Goal: Task Accomplishment & Management: Manage account settings

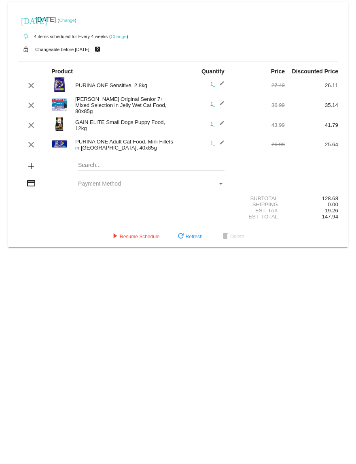
click at [122, 183] on div "Payment Method" at bounding box center [147, 183] width 139 height 6
click at [100, 182] on span "Payment Method" at bounding box center [99, 183] width 43 height 6
click at [129, 237] on span "play_arrow Resume Schedule" at bounding box center [134, 237] width 49 height 6
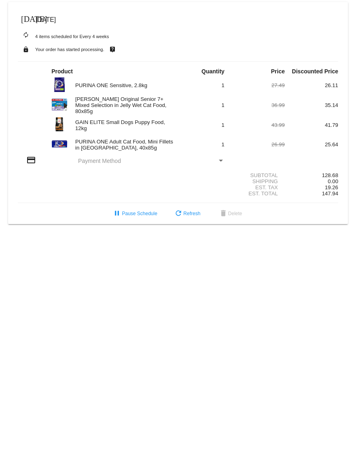
click at [34, 157] on mat-icon "credit_card" at bounding box center [31, 160] width 10 height 10
click at [222, 160] on div "Payment Method" at bounding box center [221, 161] width 4 height 2
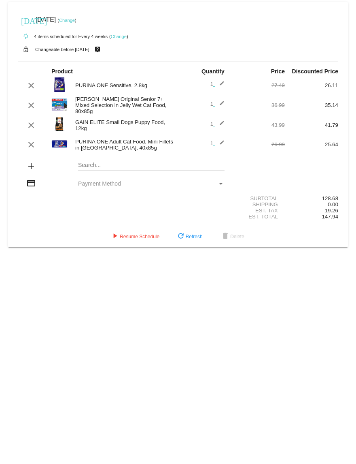
click at [217, 183] on div "Payment Method" at bounding box center [220, 183] width 7 height 6
click at [90, 183] on span "Payment Method" at bounding box center [99, 183] width 43 height 6
click at [221, 183] on div "Payment Method" at bounding box center [221, 184] width 4 height 2
click at [32, 60] on mat-icon "add" at bounding box center [31, 166] width 10 height 10
click at [30, 60] on mat-icon "credit_card" at bounding box center [31, 183] width 10 height 10
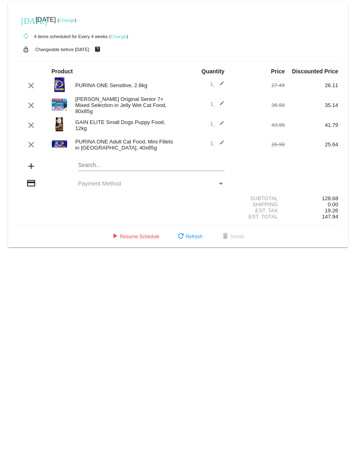
click at [101, 60] on span "Payment Method" at bounding box center [99, 183] width 43 height 6
click at [112, 60] on mat-icon "play_arrow" at bounding box center [115, 237] width 10 height 10
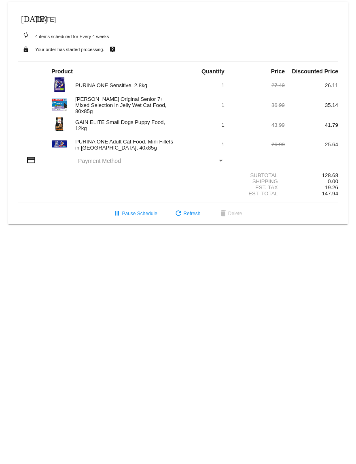
click at [221, 60] on div "Payment Method" at bounding box center [221, 161] width 4 height 2
click at [91, 60] on span "Payment Method" at bounding box center [99, 160] width 43 height 6
click at [27, 60] on mat-icon "credit_card" at bounding box center [31, 160] width 10 height 10
click at [220, 60] on div "Payment Method" at bounding box center [221, 161] width 4 height 2
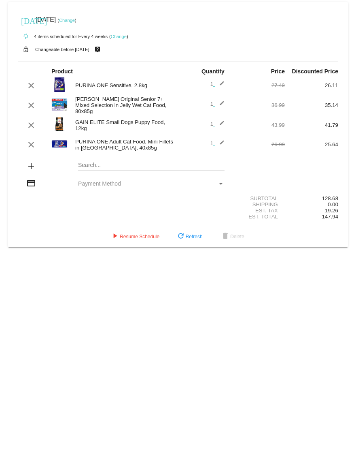
click at [219, 183] on div "Payment Method" at bounding box center [221, 184] width 4 height 2
click at [112, 183] on span "Payment Method" at bounding box center [99, 183] width 43 height 6
click at [138, 237] on span "play_arrow Resume Schedule" at bounding box center [134, 237] width 49 height 6
click at [34, 60] on mat-icon "clear" at bounding box center [31, 86] width 10 height 10
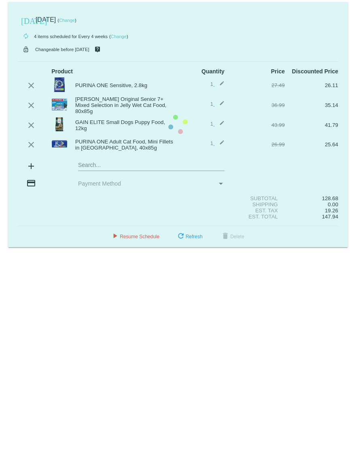
click at [34, 60] on mat-card "[DATE] [DATE] ( Change ) autorenew 4 items scheduled for Every 4 weeks ( Change…" at bounding box center [178, 124] width 340 height 245
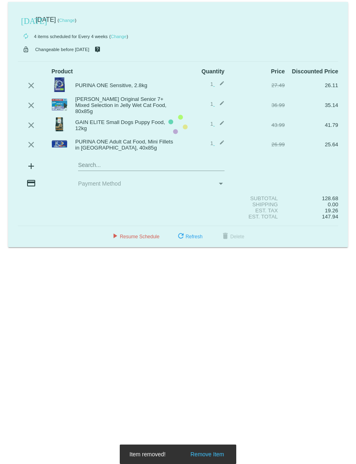
click at [32, 60] on mat-card "[DATE] [DATE] ( Change ) autorenew 4 items scheduled for Every 4 weeks ( Change…" at bounding box center [178, 124] width 340 height 245
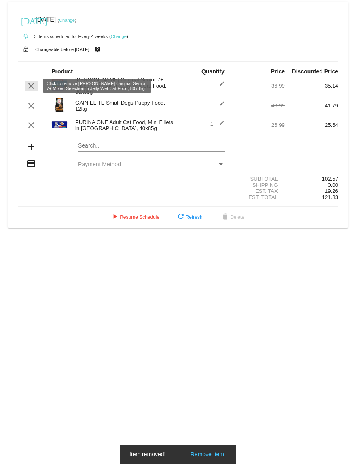
click at [32, 60] on mat-icon "clear" at bounding box center [31, 86] width 10 height 10
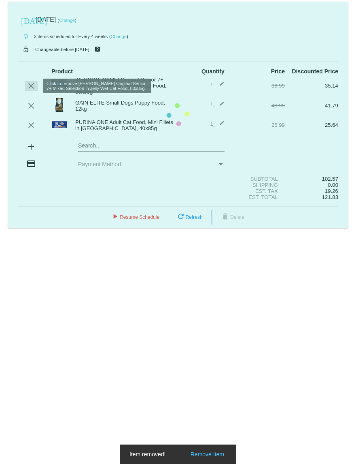
click at [32, 60] on mat-card "[DATE] [DATE] ( Change ) autorenew 3 items scheduled for Every 4 weeks ( Change…" at bounding box center [178, 115] width 340 height 226
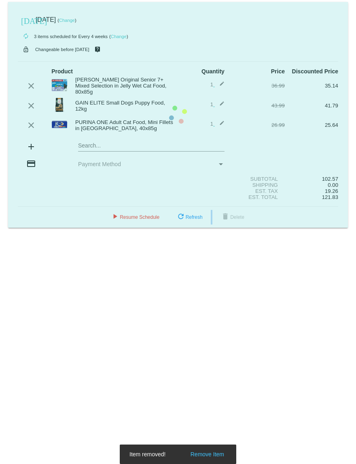
click at [32, 60] on mat-card "[DATE] [DATE] ( Change ) autorenew 3 items scheduled for Every 4 weeks ( Change…" at bounding box center [178, 115] width 340 height 226
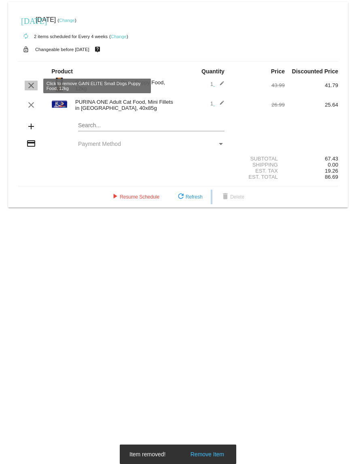
click at [30, 60] on mat-icon "clear" at bounding box center [31, 86] width 10 height 10
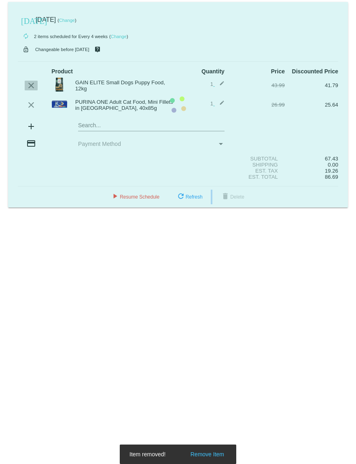
click at [30, 60] on mat-card "[DATE] [DATE] ( Change ) autorenew 2 items scheduled for Every 4 weeks ( Change…" at bounding box center [178, 104] width 340 height 205
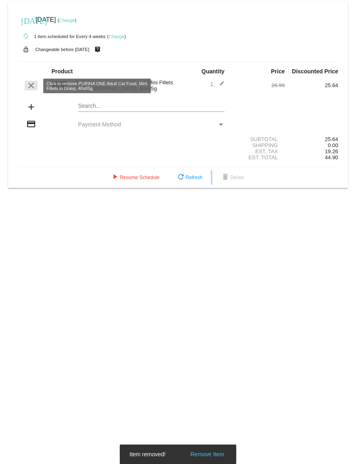
click at [30, 60] on mat-icon "clear" at bounding box center [31, 86] width 10 height 10
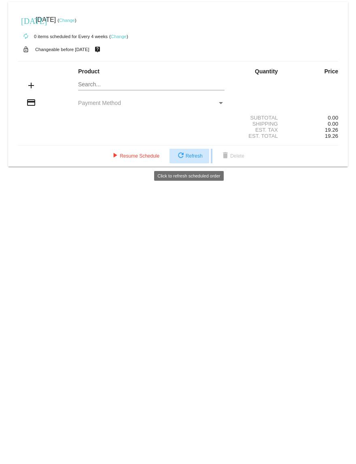
click at [200, 60] on span "refresh Refresh" at bounding box center [189, 156] width 27 height 6
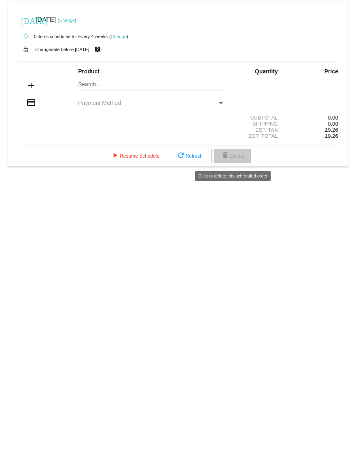
click at [244, 60] on span "delete Delete" at bounding box center [233, 156] width 24 height 6
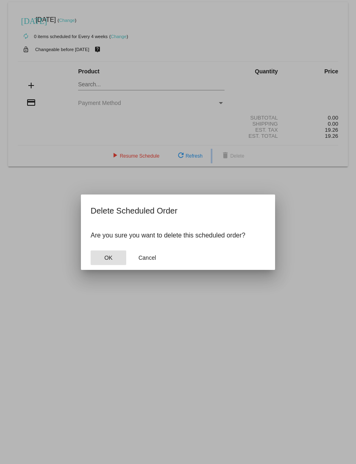
click at [113, 60] on button "OK" at bounding box center [109, 257] width 36 height 15
